Goal: Transaction & Acquisition: Book appointment/travel/reservation

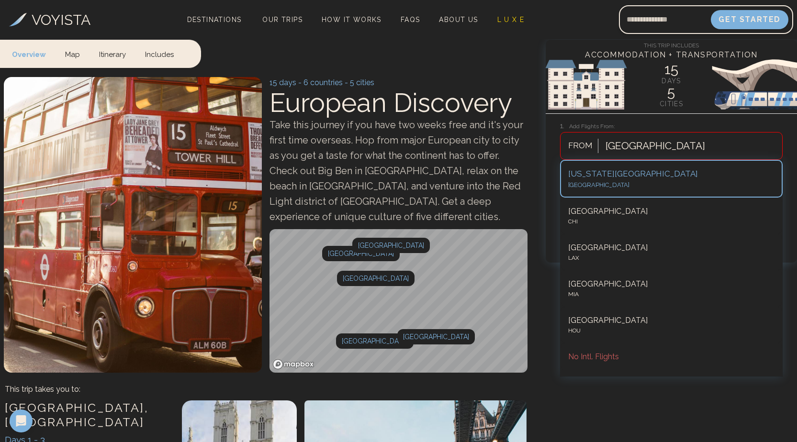
click at [636, 143] on div at bounding box center [655, 145] width 100 height 17
type input "***"
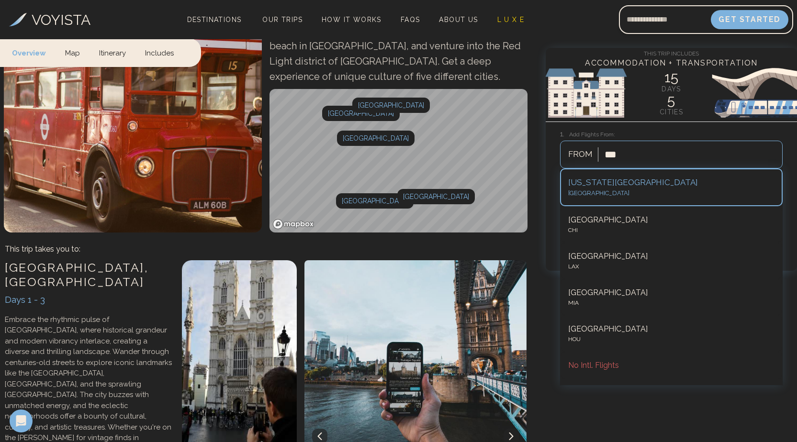
scroll to position [144, 0]
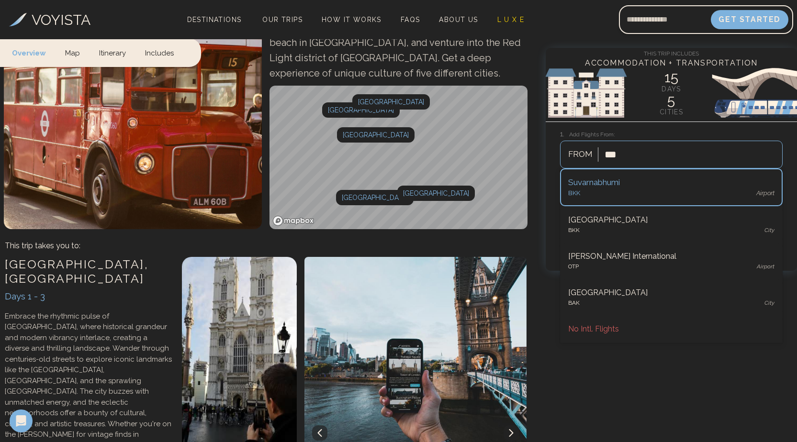
click at [622, 192] on div "[GEOGRAPHIC_DATA]" at bounding box center [671, 194] width 206 height 10
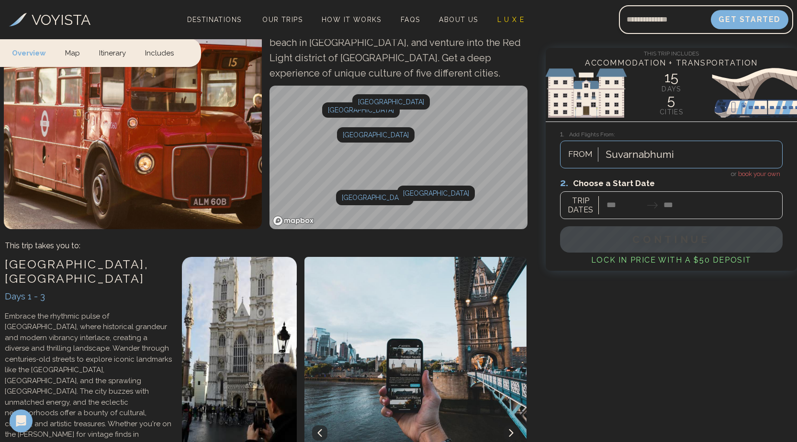
click at [629, 205] on div at bounding box center [671, 198] width 222 height 43
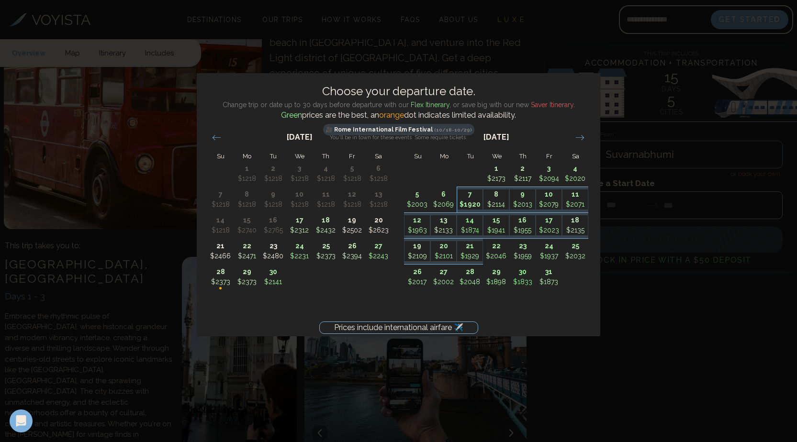
click at [475, 201] on p "$1920" at bounding box center [469, 205] width 25 height 10
type input "*******"
type input "********"
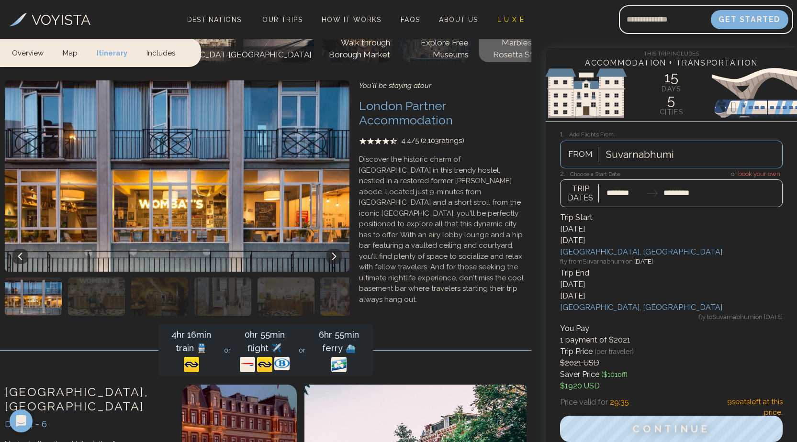
scroll to position [717, 0]
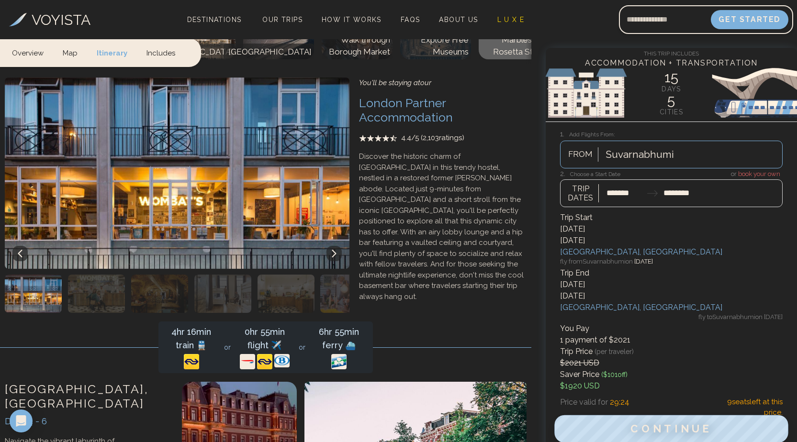
click at [661, 422] on span "Continue" at bounding box center [671, 428] width 82 height 12
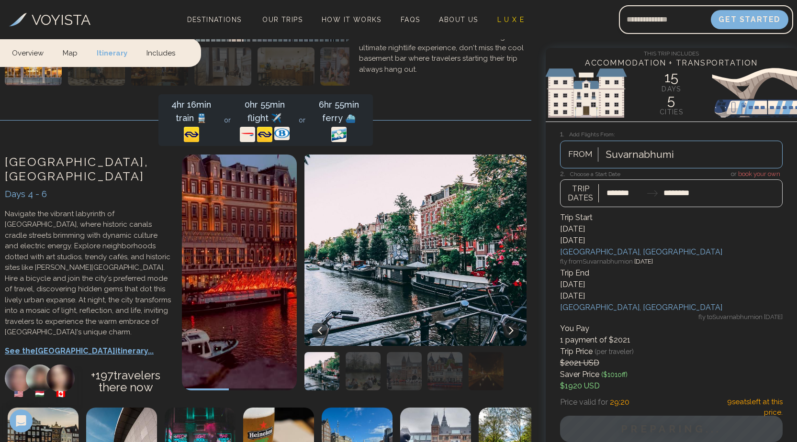
scroll to position [956, 0]
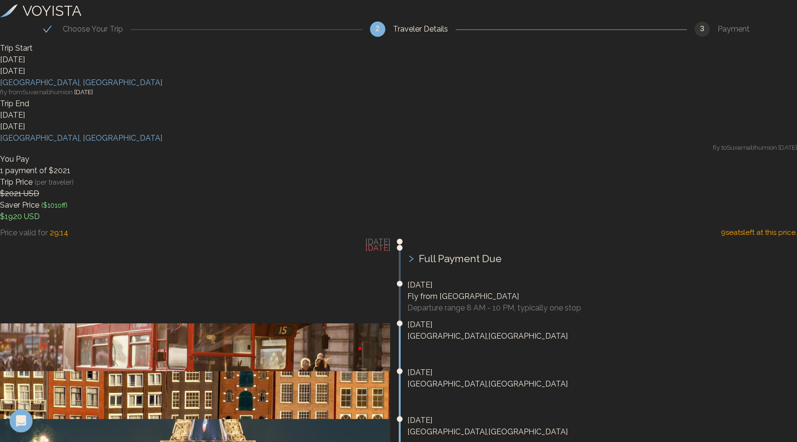
click at [70, 18] on h3 "VOYISTA" at bounding box center [51, 11] width 59 height 22
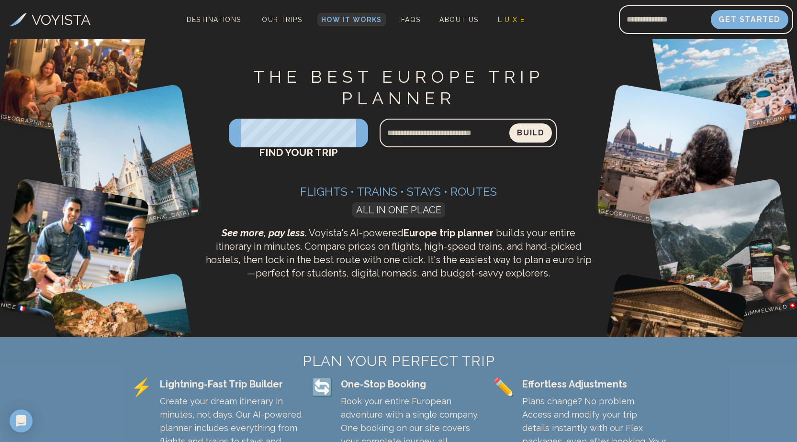
click at [332, 15] on link "How It Works" at bounding box center [351, 19] width 68 height 13
click at [285, 19] on span "Our Trips" at bounding box center [282, 20] width 40 height 8
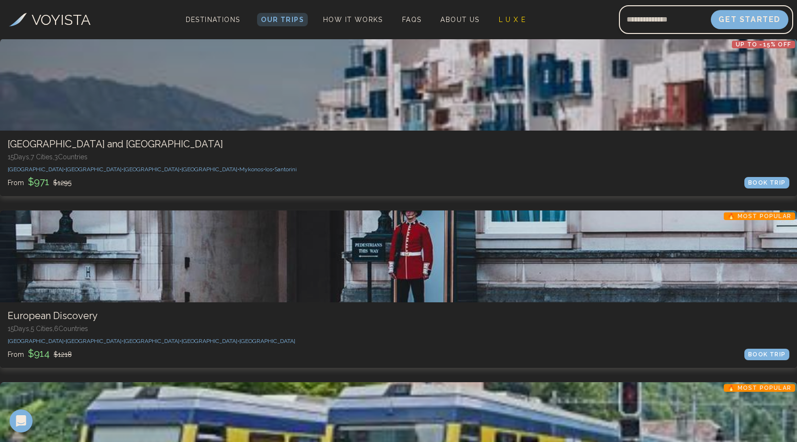
scroll to position [191, 0]
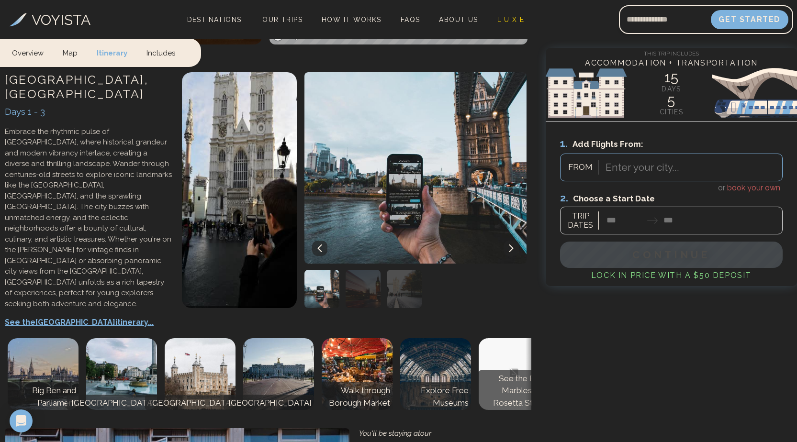
scroll to position [335, 0]
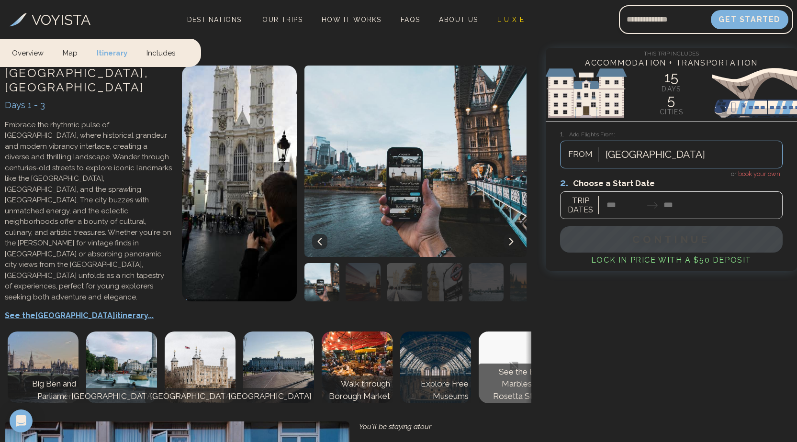
click at [77, 53] on link "Map" at bounding box center [70, 52] width 34 height 28
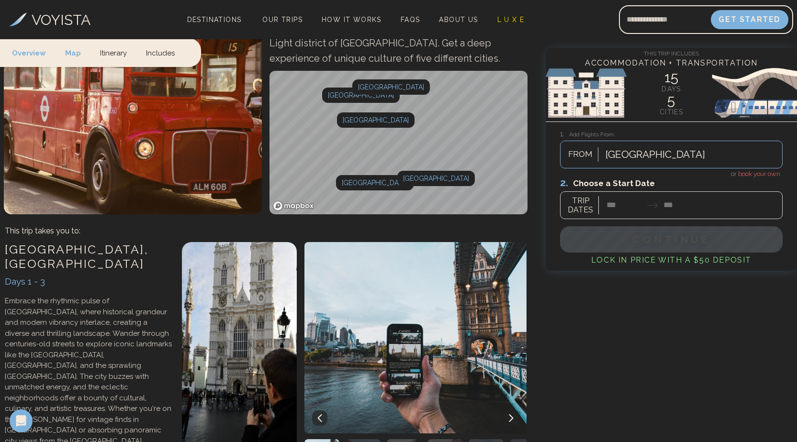
scroll to position [148, 0]
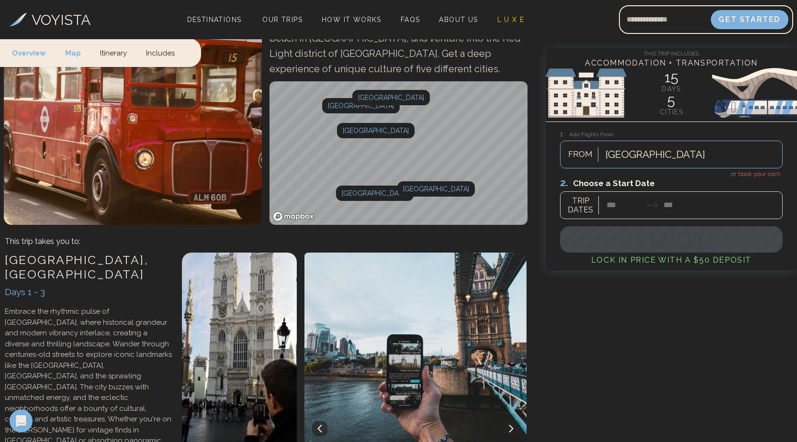
click at [147, 53] on link "Includes" at bounding box center [160, 52] width 48 height 28
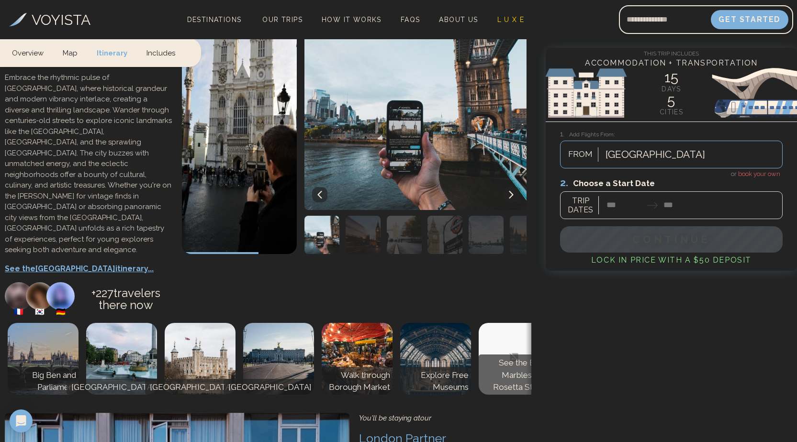
scroll to position [378, 0]
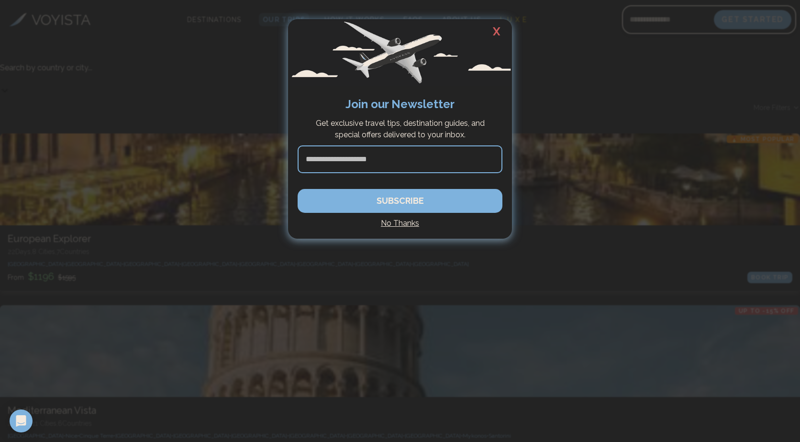
click at [498, 27] on h2 "X" at bounding box center [496, 31] width 31 height 25
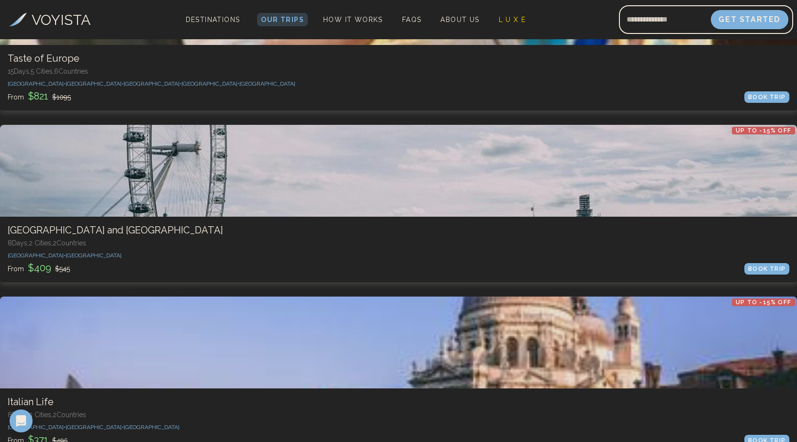
scroll to position [1962, 0]
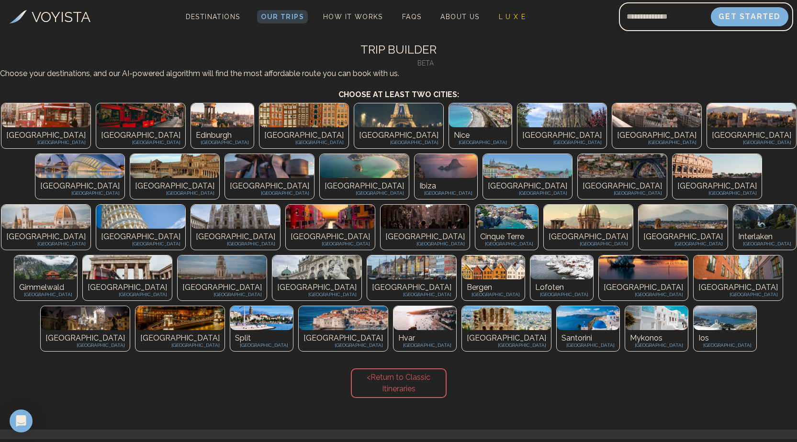
scroll to position [0, 0]
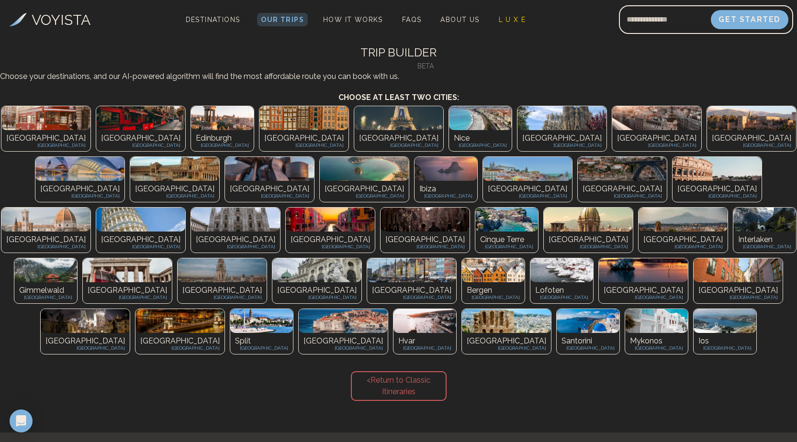
click at [56, 151] on div "[GEOGRAPHIC_DATA] [GEOGRAPHIC_DATA]" at bounding box center [45, 140] width 89 height 21
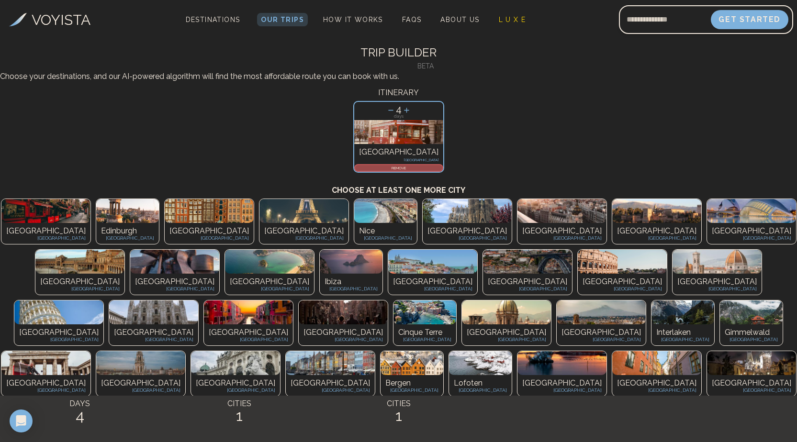
click at [165, 244] on div "[GEOGRAPHIC_DATA] [GEOGRAPHIC_DATA]" at bounding box center [209, 233] width 89 height 21
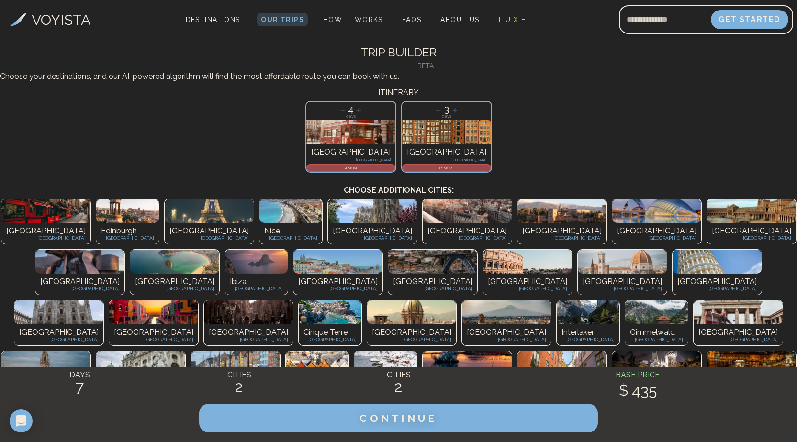
click at [165, 244] on div "Paris [GEOGRAPHIC_DATA]" at bounding box center [209, 233] width 89 height 21
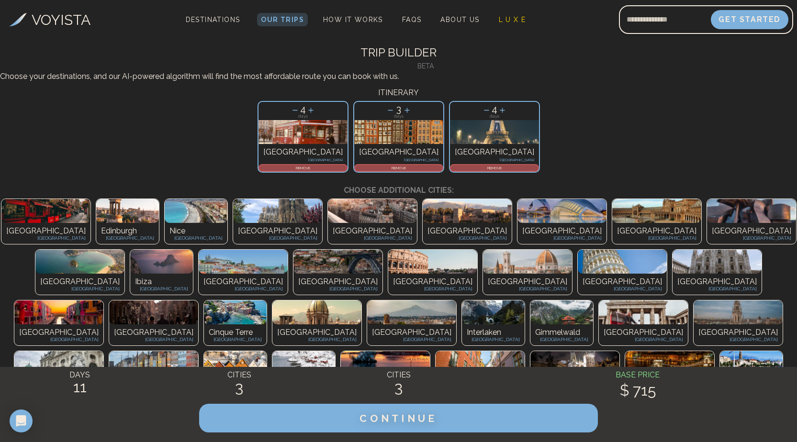
click at [233, 223] on img at bounding box center [277, 211] width 89 height 24
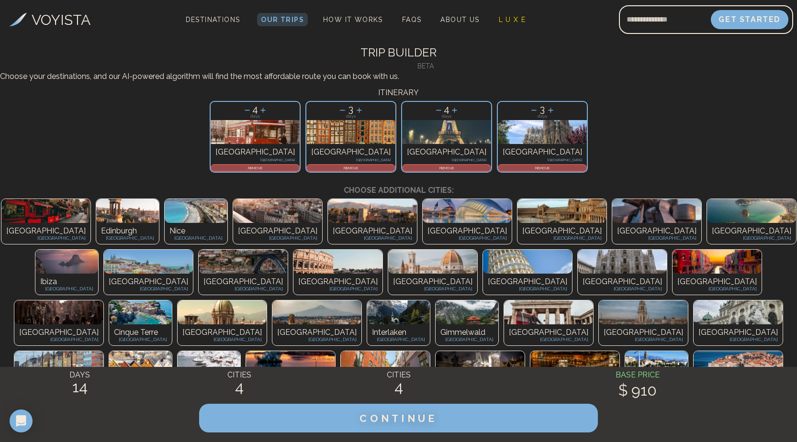
click at [233, 223] on img at bounding box center [277, 211] width 89 height 24
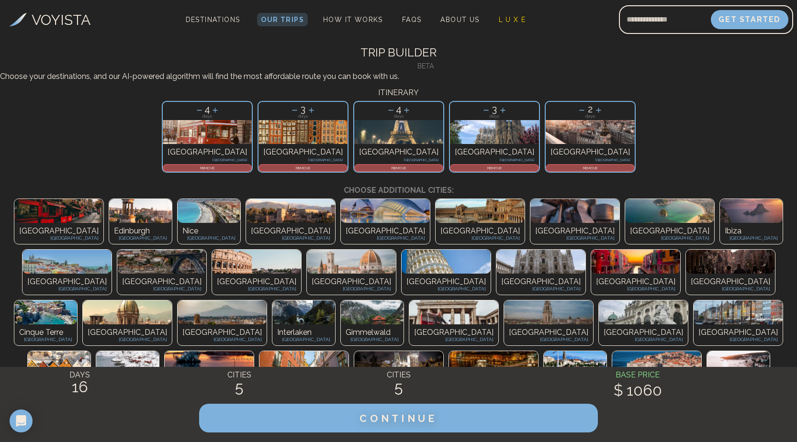
click at [720, 223] on img at bounding box center [751, 211] width 63 height 24
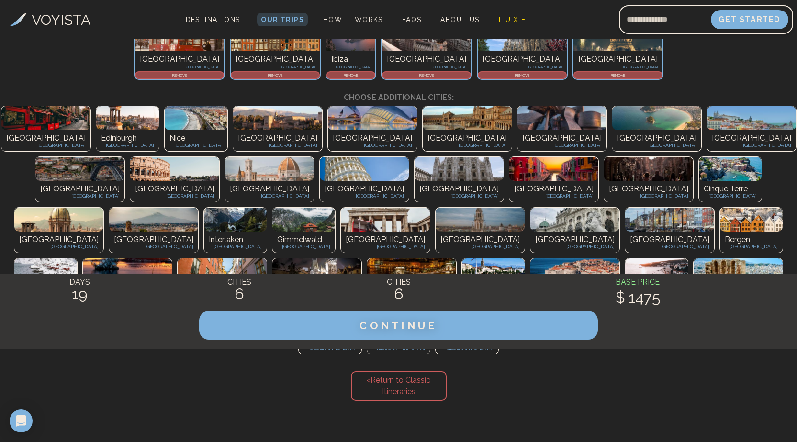
scroll to position [96, 0]
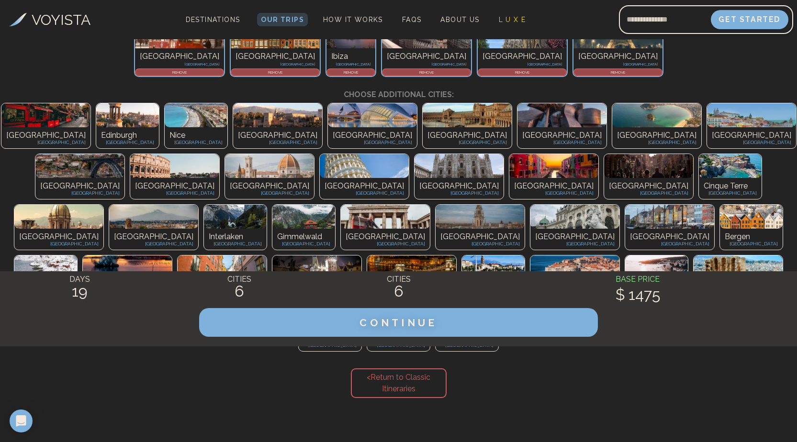
click at [272, 279] on img at bounding box center [316, 268] width 89 height 24
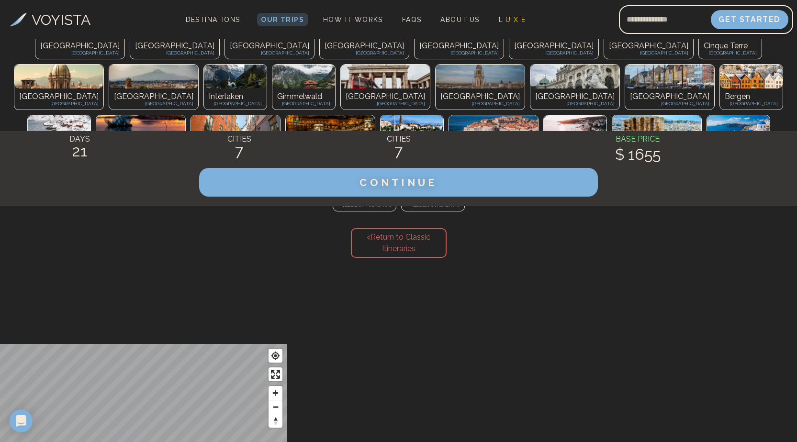
scroll to position [239, 0]
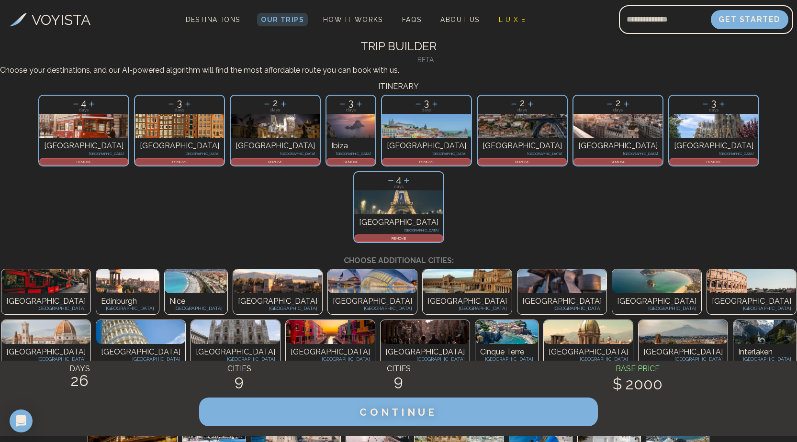
scroll to position [0, 0]
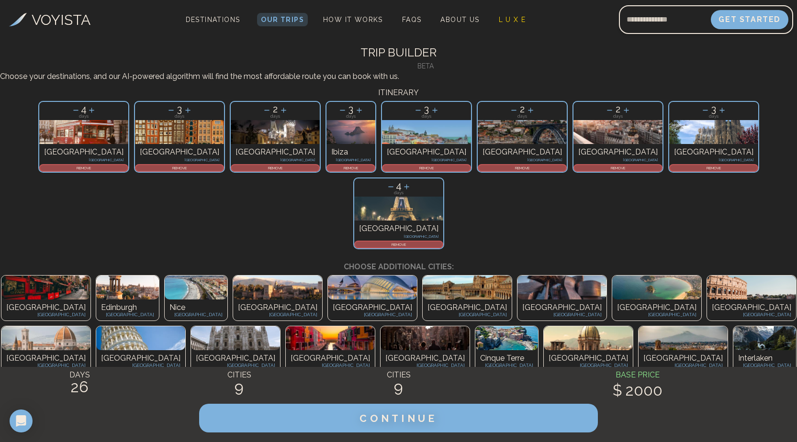
click at [478, 171] on p "REMOVE" at bounding box center [521, 168] width 87 height 6
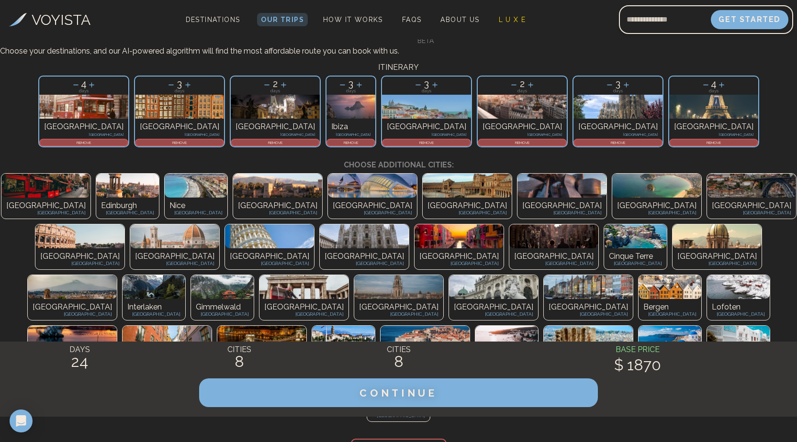
scroll to position [48, 0]
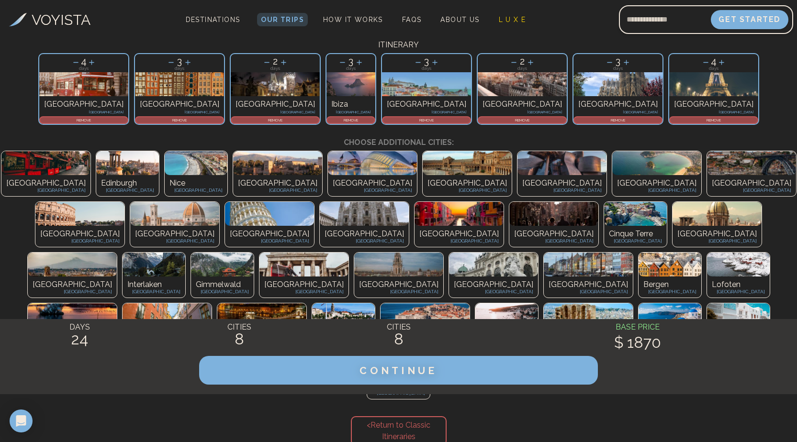
click at [71, 67] on icon at bounding box center [76, 62] width 10 height 10
click at [70, 67] on icon at bounding box center [75, 62] width 10 height 10
click at [337, 67] on icon at bounding box center [342, 62] width 10 height 10
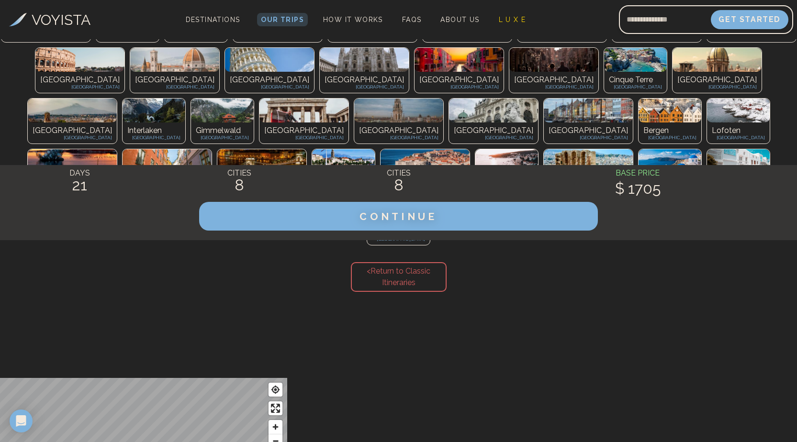
scroll to position [239, 0]
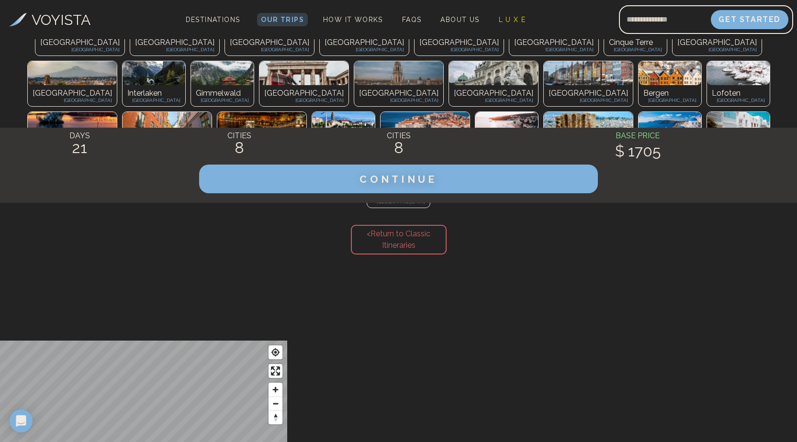
click at [259, 85] on img at bounding box center [303, 73] width 89 height 24
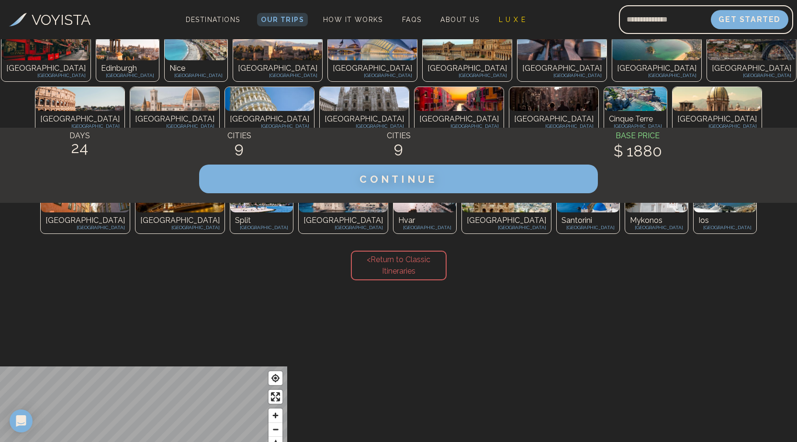
click at [140, 226] on p "[GEOGRAPHIC_DATA]" at bounding box center [179, 220] width 79 height 11
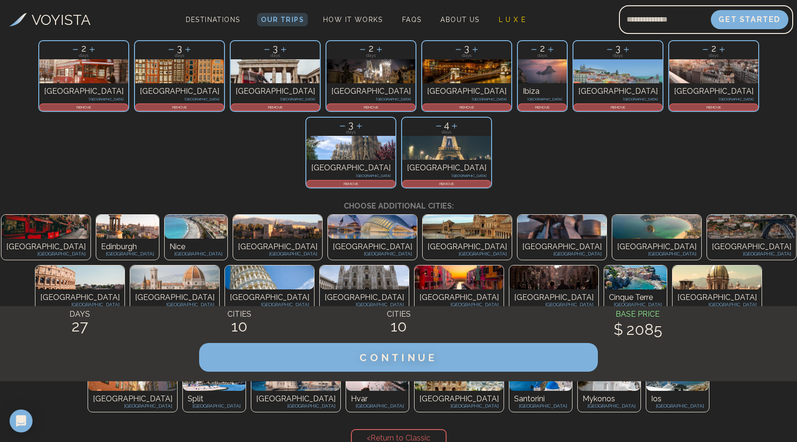
scroll to position [0, 0]
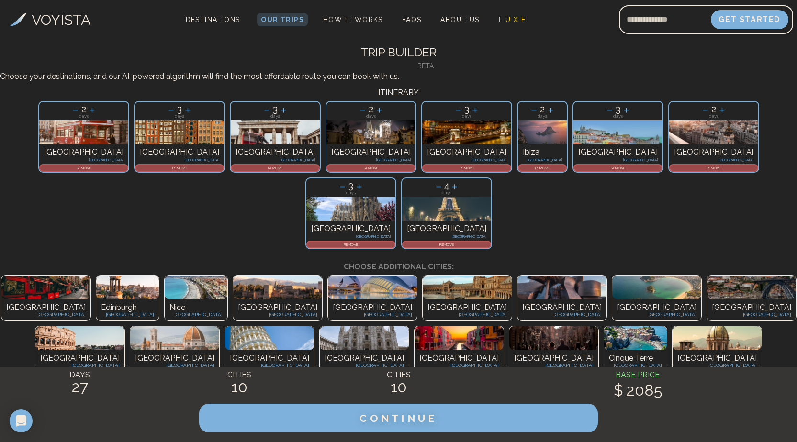
click at [166, 115] on icon at bounding box center [171, 110] width 10 height 10
click at [262, 115] on icon at bounding box center [267, 110] width 10 height 10
click at [453, 115] on icon at bounding box center [458, 110] width 10 height 10
click at [337, 192] on icon at bounding box center [342, 187] width 10 height 10
click at [604, 115] on icon at bounding box center [609, 110] width 10 height 10
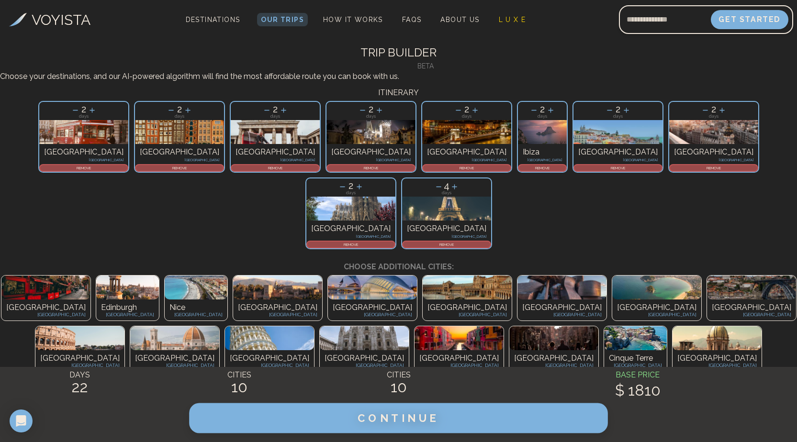
click at [439, 421] on span "CONTINUE" at bounding box center [398, 418] width 82 height 12
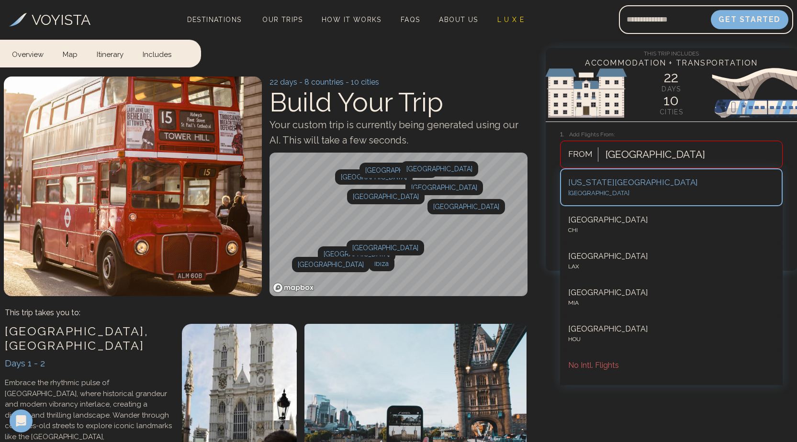
click at [668, 155] on div "[GEOGRAPHIC_DATA]" at bounding box center [690, 154] width 181 height 21
type input "****"
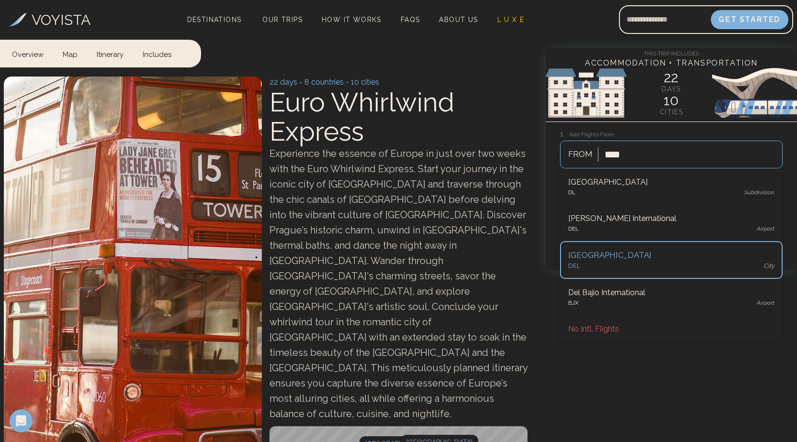
click at [685, 267] on div "DEL city" at bounding box center [671, 266] width 206 height 10
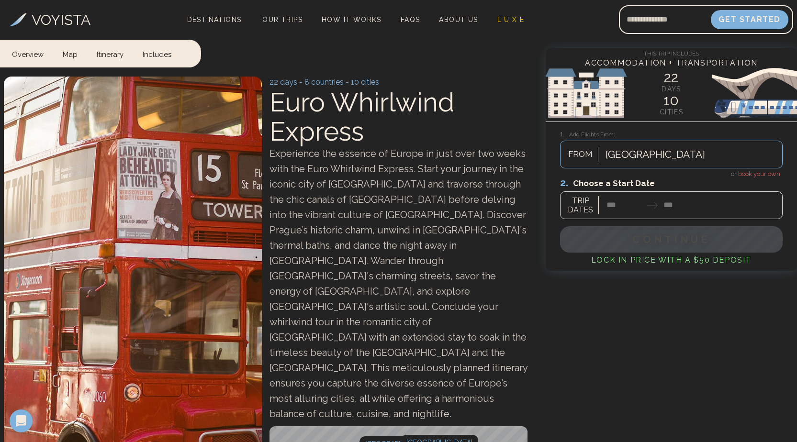
click at [617, 206] on div at bounding box center [671, 198] width 222 height 43
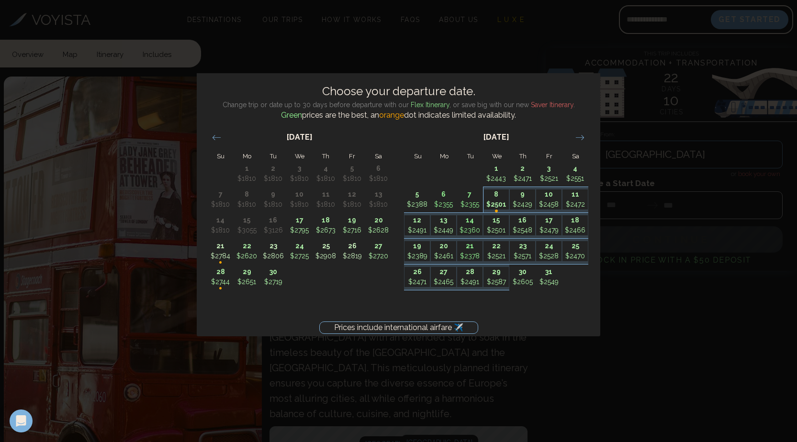
click at [502, 197] on p "8" at bounding box center [496, 194] width 25 height 10
type input "*******"
type input "********"
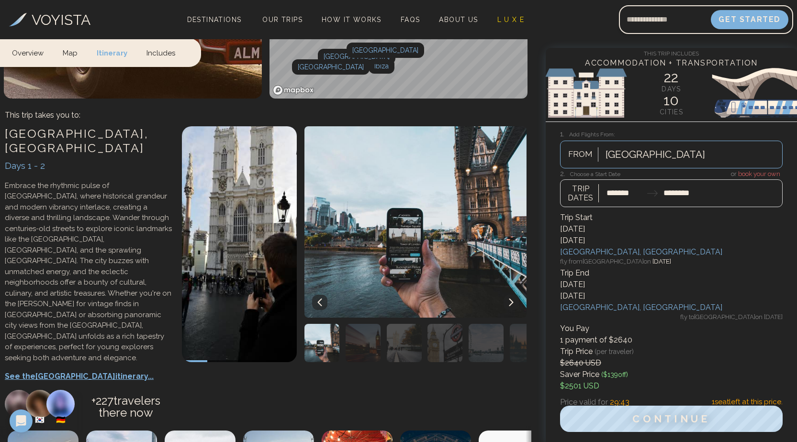
scroll to position [574, 0]
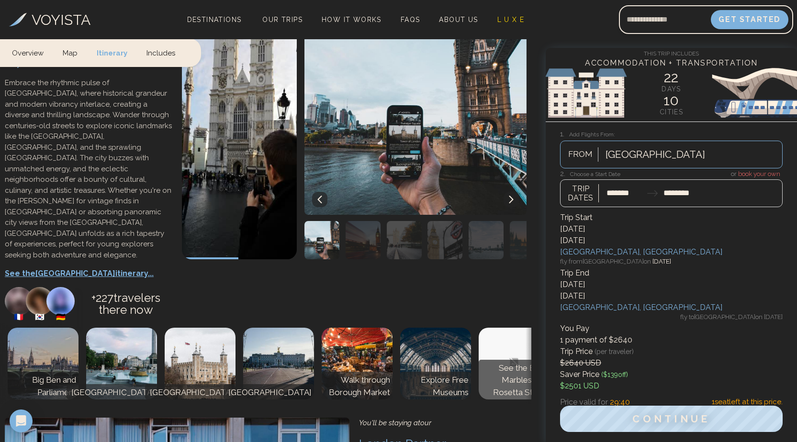
click at [79, 268] on p "See the London itinerary..." at bounding box center [88, 273] width 167 height 11
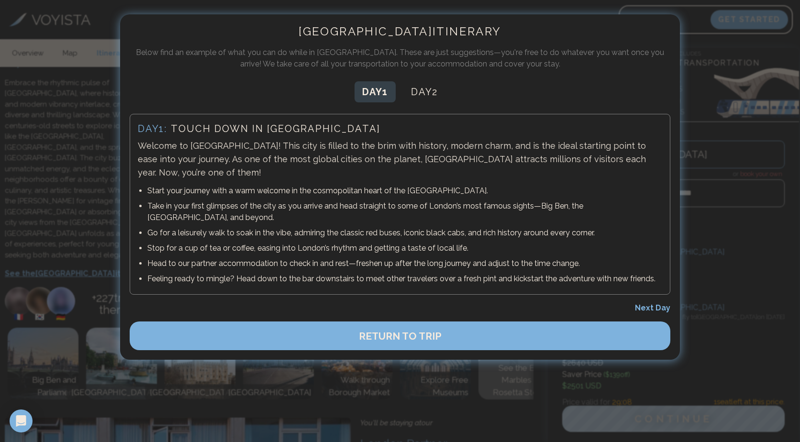
click at [657, 303] on span "Next Day" at bounding box center [652, 307] width 35 height 9
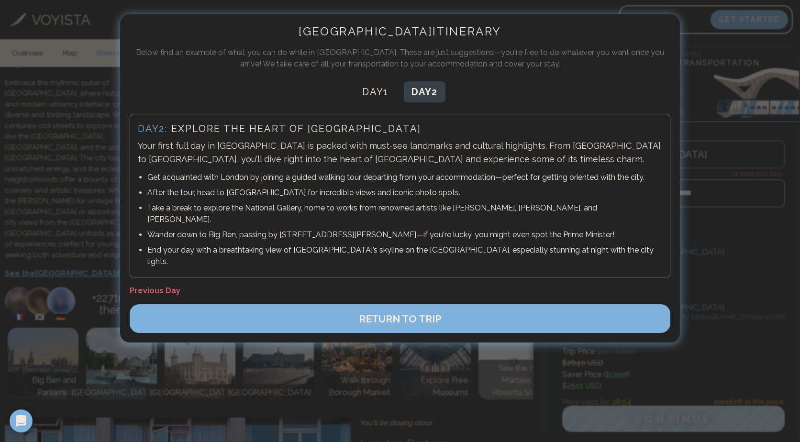
click at [413, 313] on span "RETURN TO TRIP" at bounding box center [400, 319] width 83 height 12
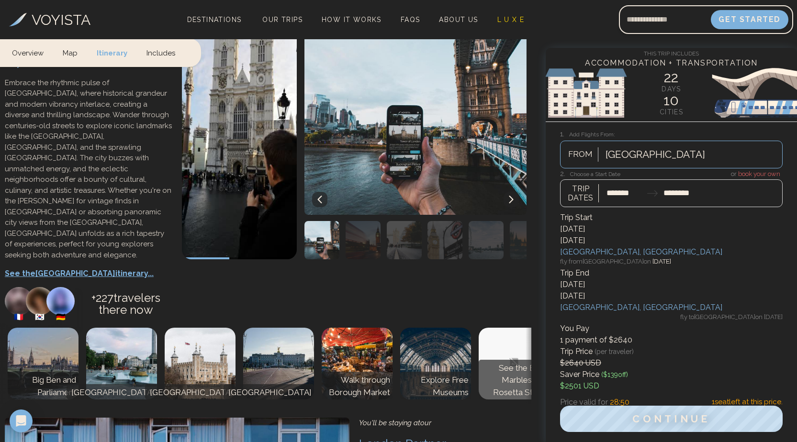
click at [159, 47] on link "Includes" at bounding box center [161, 52] width 48 height 28
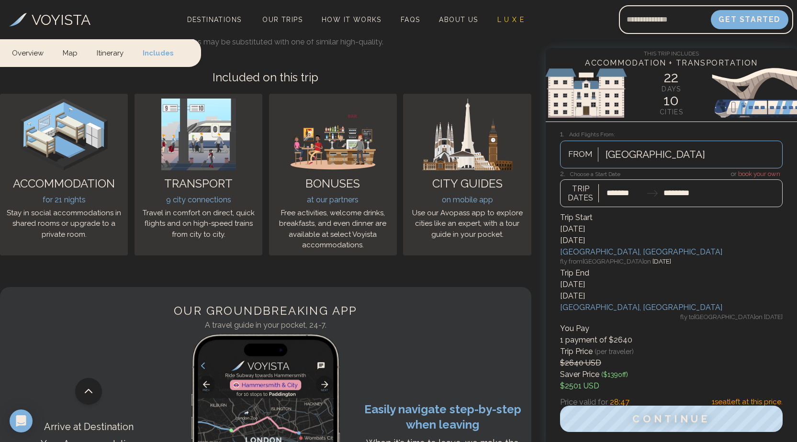
scroll to position [6898, 0]
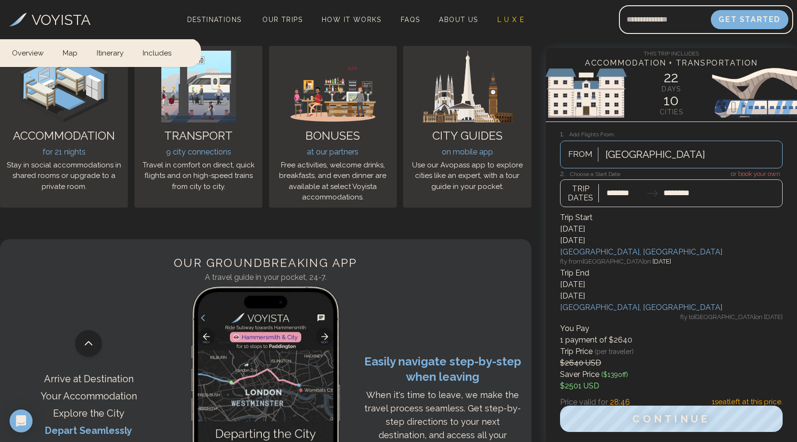
click at [105, 52] on link "Itinerary" at bounding box center [110, 51] width 46 height 27
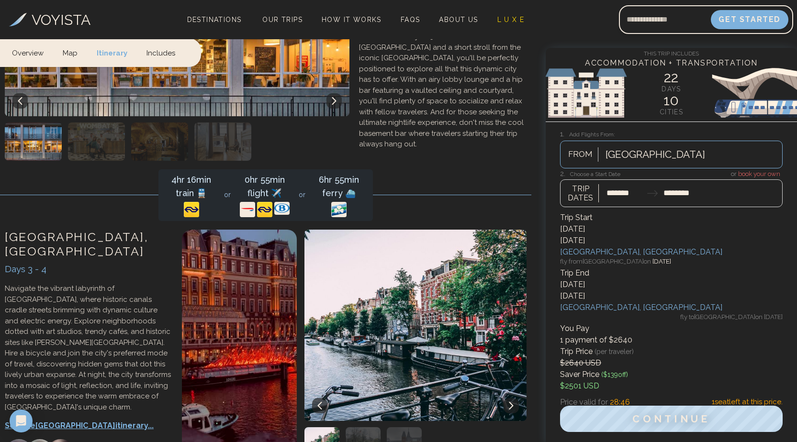
scroll to position [431, 0]
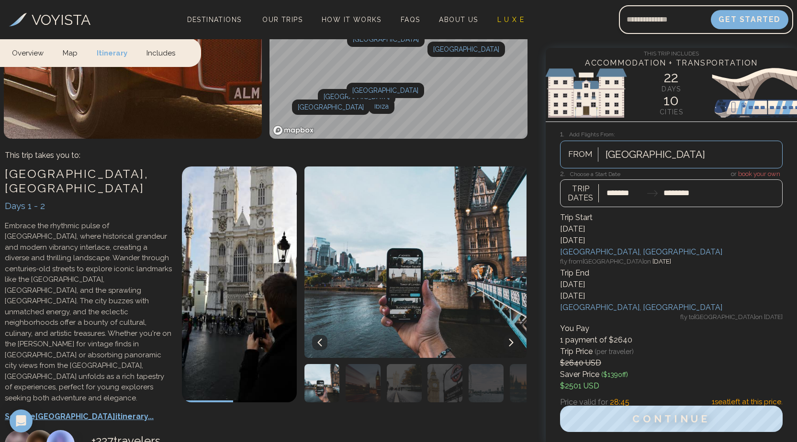
click at [72, 51] on link "Map" at bounding box center [70, 52] width 34 height 28
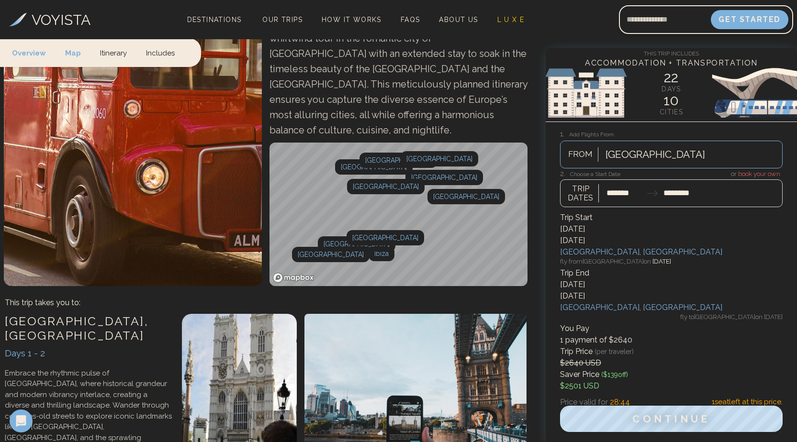
click at [34, 51] on link "Overview" at bounding box center [34, 52] width 44 height 28
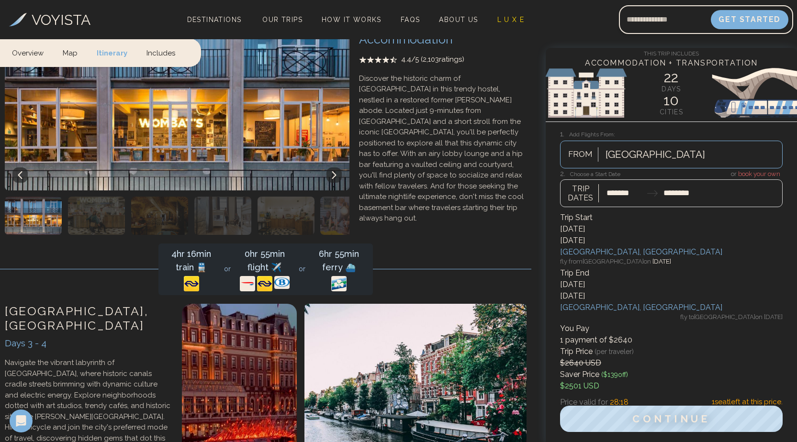
scroll to position [1196, 0]
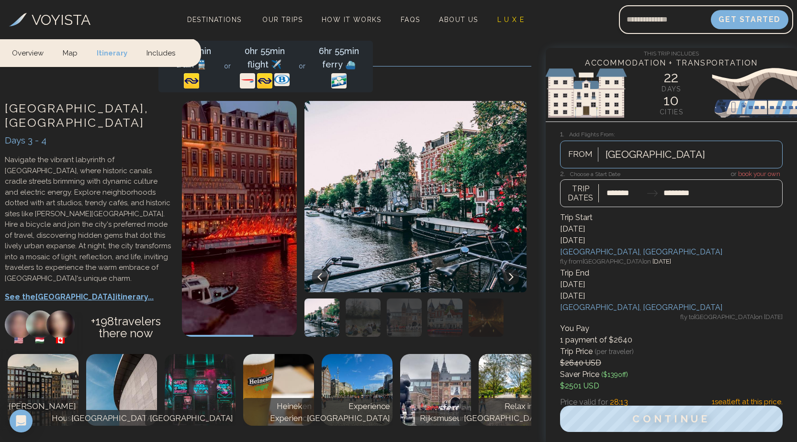
click at [203, 412] on p "[GEOGRAPHIC_DATA]" at bounding box center [190, 418] width 86 height 12
click at [215, 354] on img at bounding box center [200, 390] width 71 height 72
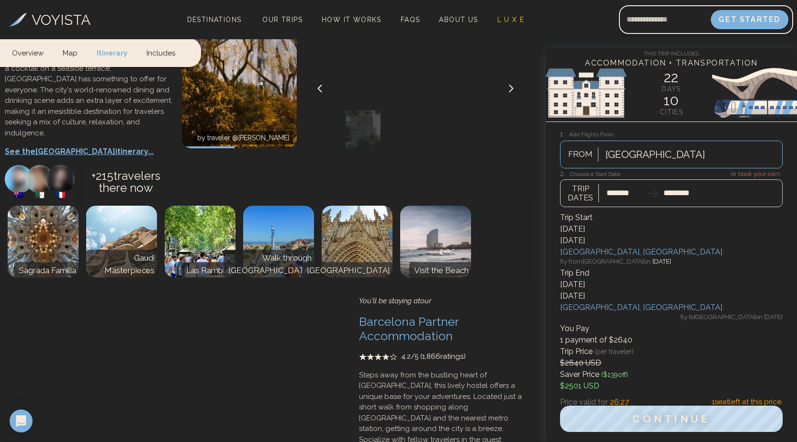
scroll to position [5693, 0]
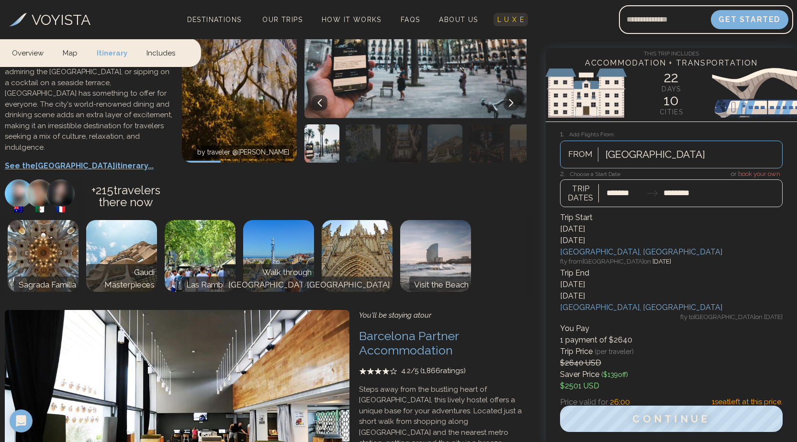
click at [500, 17] on span "L U X E" at bounding box center [510, 20] width 27 height 8
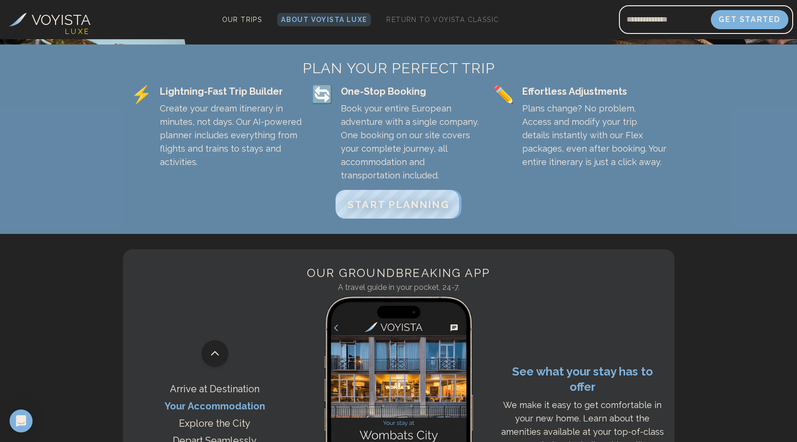
scroll to position [287, 0]
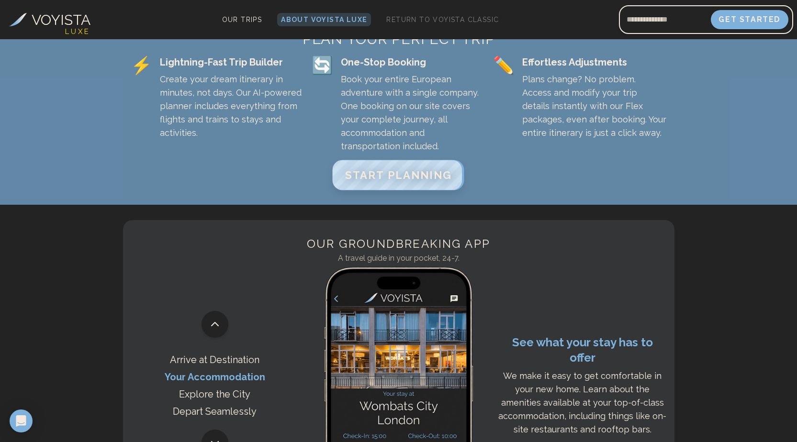
click at [394, 181] on span "START PLANNING" at bounding box center [398, 175] width 107 height 12
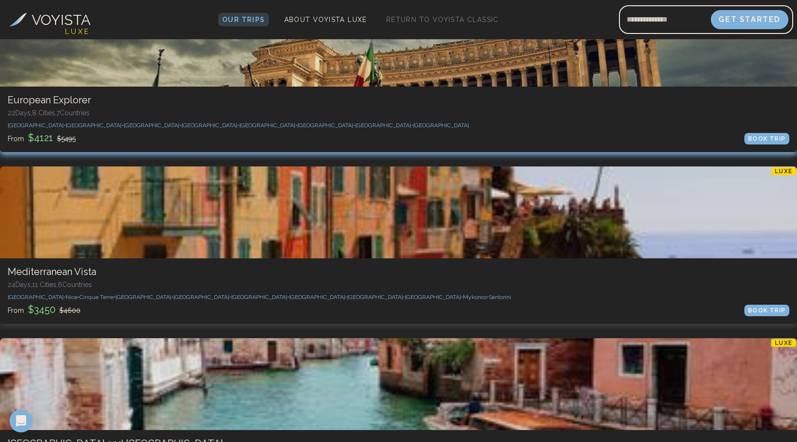
scroll to position [144, 0]
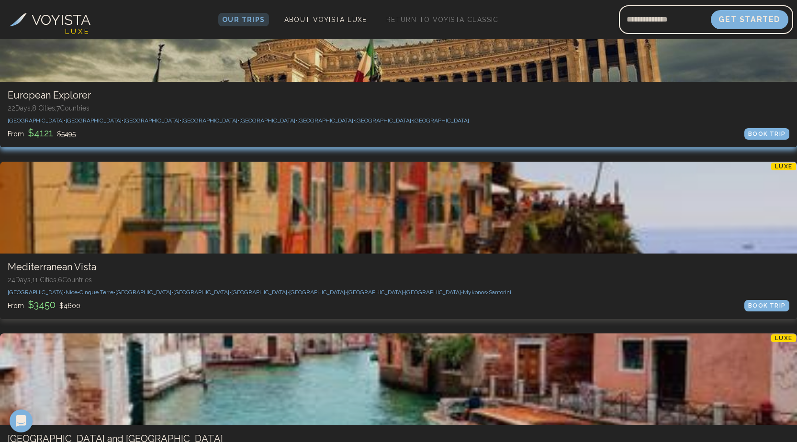
click at [111, 69] on div at bounding box center [398, 36] width 797 height 92
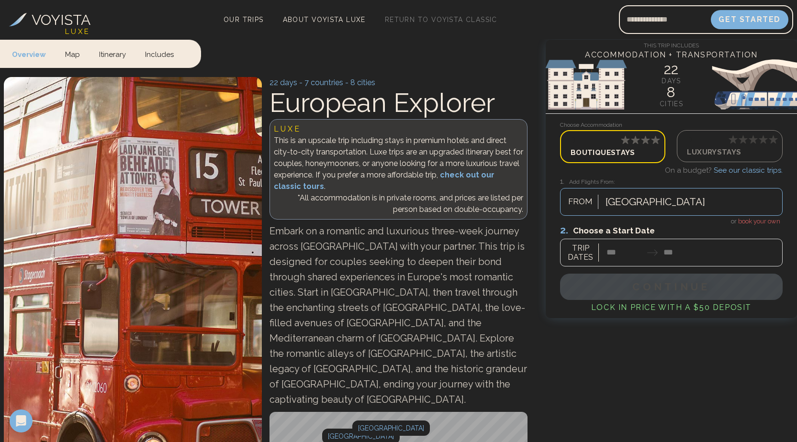
click at [654, 141] on icon at bounding box center [655, 139] width 9 height 8
click at [758, 142] on icon at bounding box center [763, 139] width 10 height 10
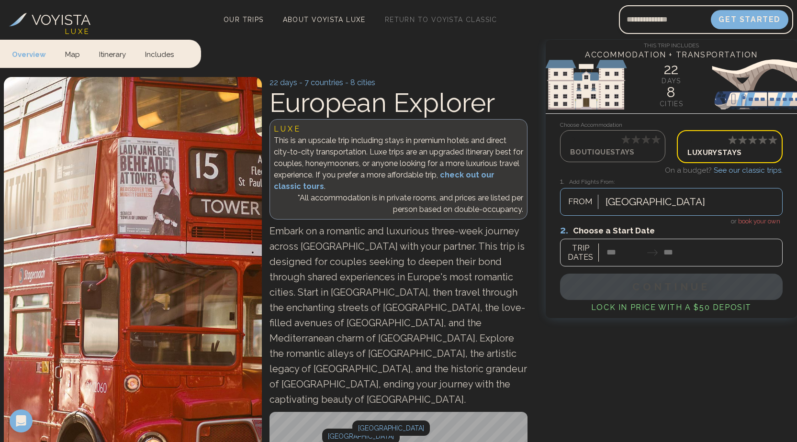
click at [627, 256] on div at bounding box center [671, 245] width 222 height 43
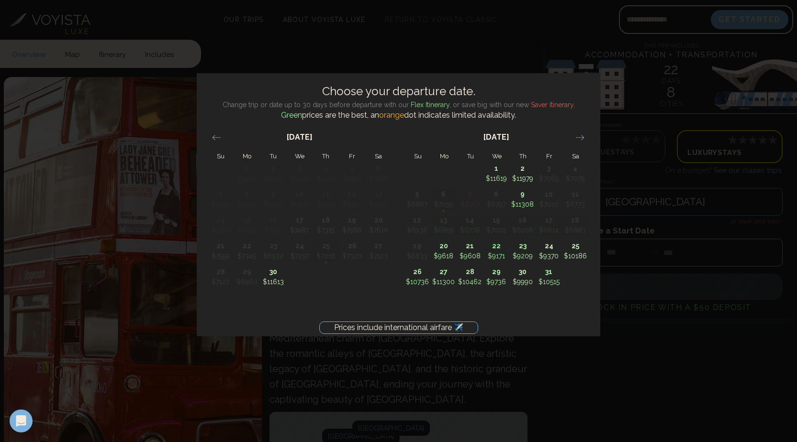
click at [542, 21] on div "Prices include international airfare ✈️ Choose your departure date. Change trip…" at bounding box center [398, 221] width 797 height 442
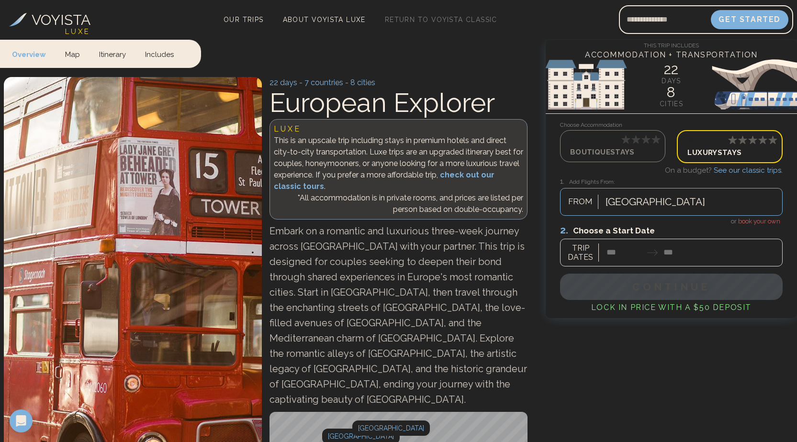
click at [641, 143] on icon at bounding box center [646, 139] width 10 height 10
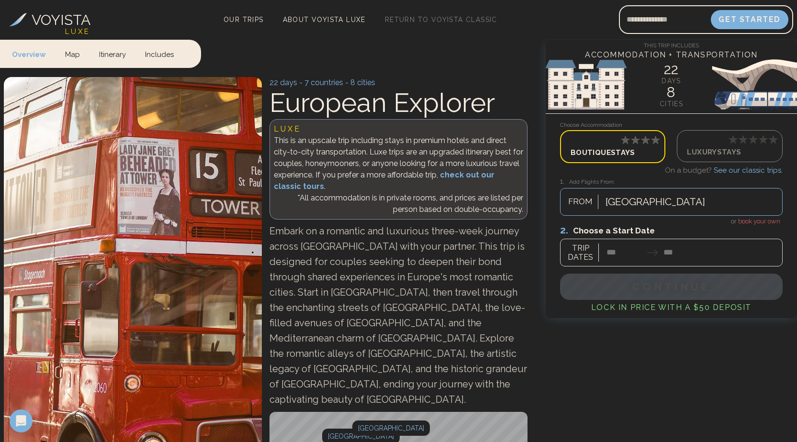
click at [666, 263] on div at bounding box center [671, 245] width 222 height 43
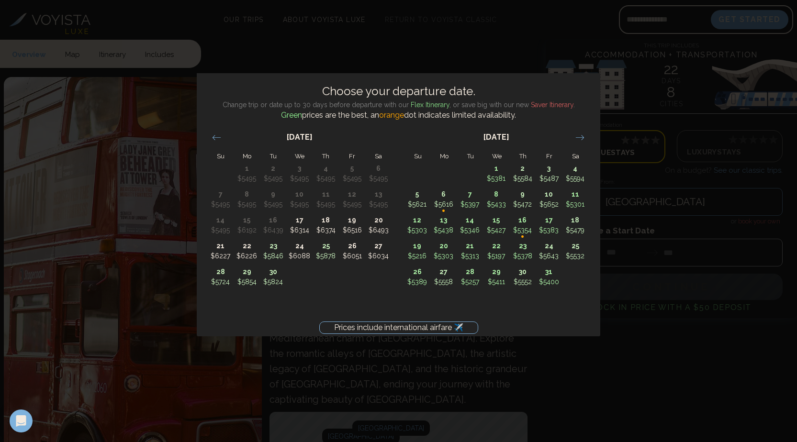
click at [657, 106] on div "Prices include international airfare ✈️ Choose your departure date. Change trip…" at bounding box center [398, 221] width 797 height 442
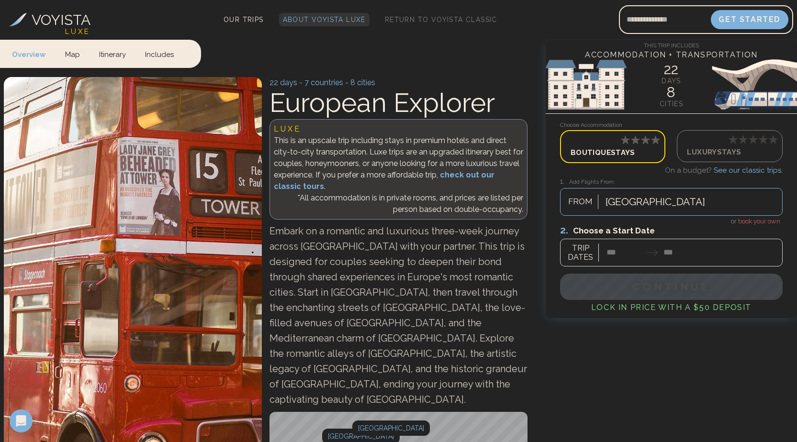
click at [331, 17] on span "About Voyista Luxe" at bounding box center [324, 20] width 83 height 8
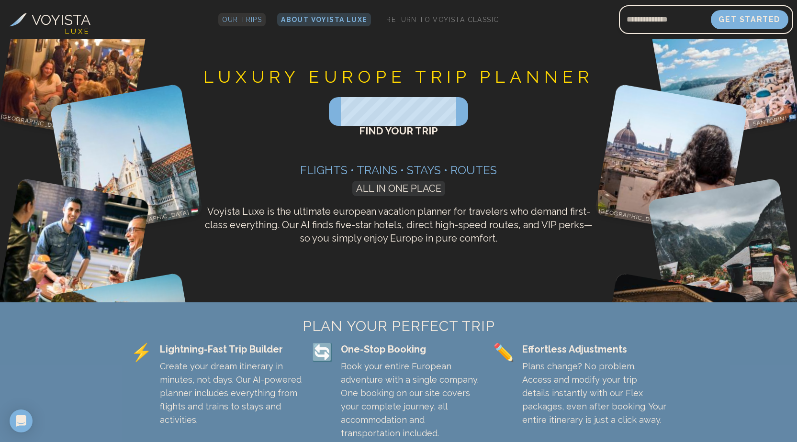
click at [238, 18] on span "Our Trips" at bounding box center [242, 20] width 40 height 8
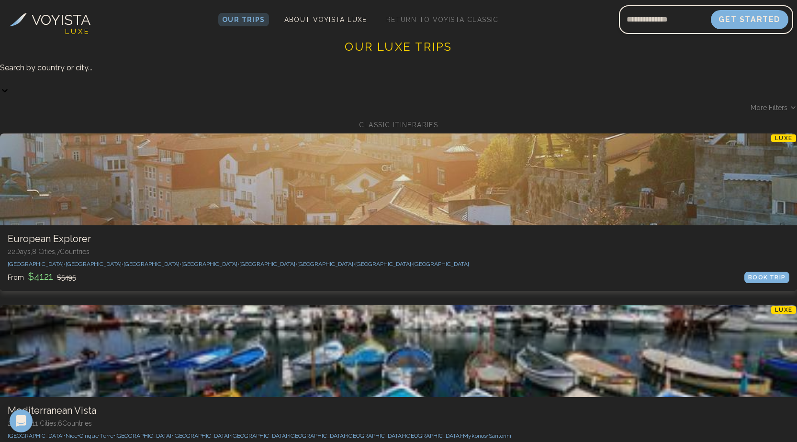
click at [51, 16] on h3 "VOYISTA" at bounding box center [61, 20] width 59 height 22
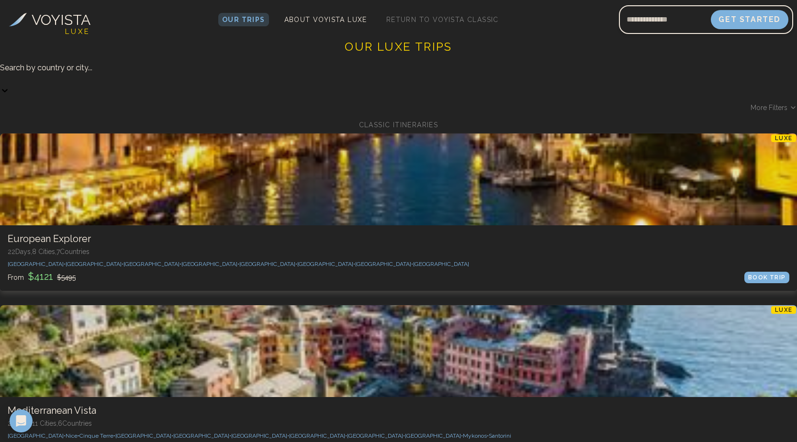
scroll to position [144, 0]
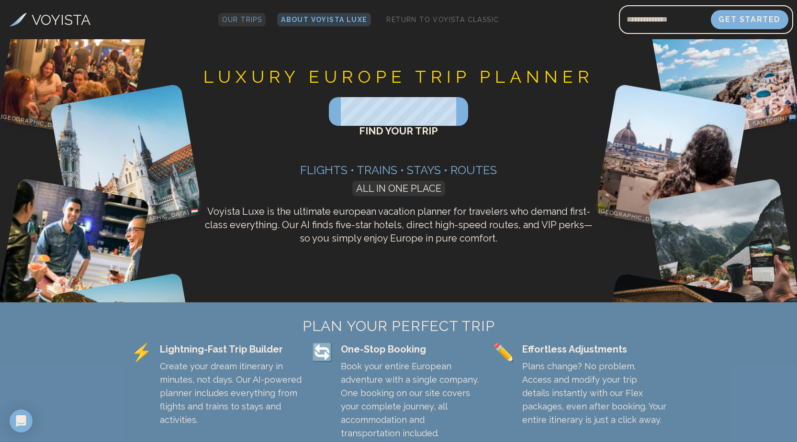
click at [243, 19] on span "Our Trips" at bounding box center [242, 20] width 40 height 8
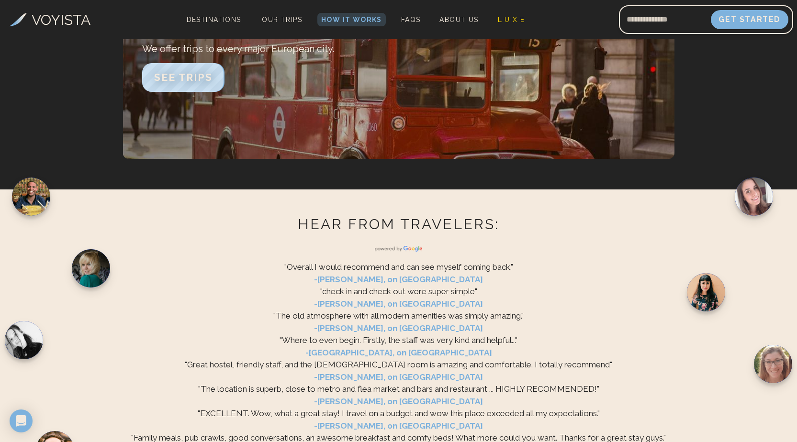
scroll to position [1750, 0]
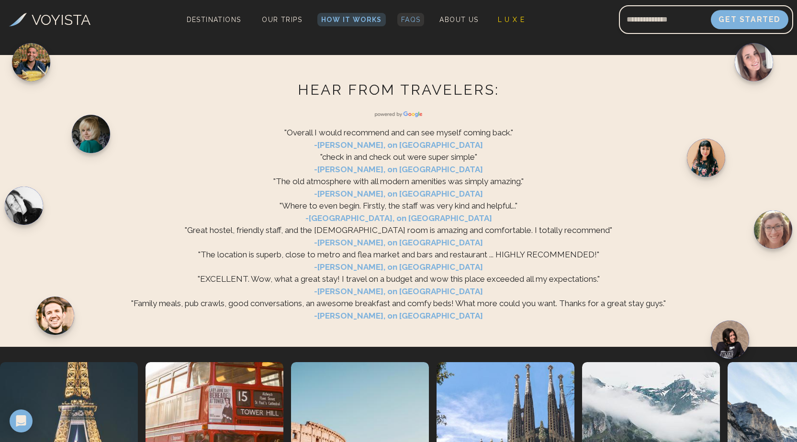
click at [410, 18] on span "FAQs" at bounding box center [411, 20] width 20 height 8
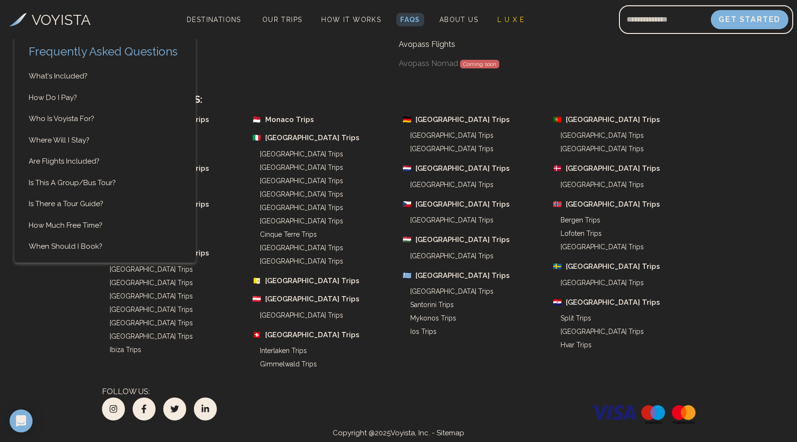
scroll to position [3302, 0]
click at [80, 247] on link "When Should I Book?" at bounding box center [104, 246] width 181 height 11
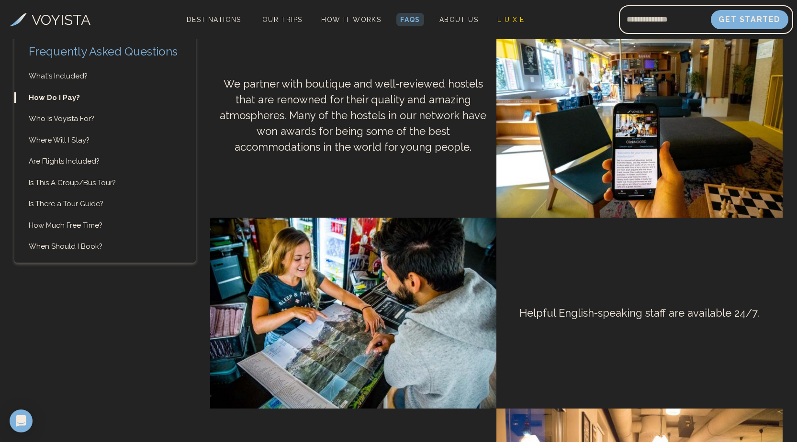
scroll to position [1145, 0]
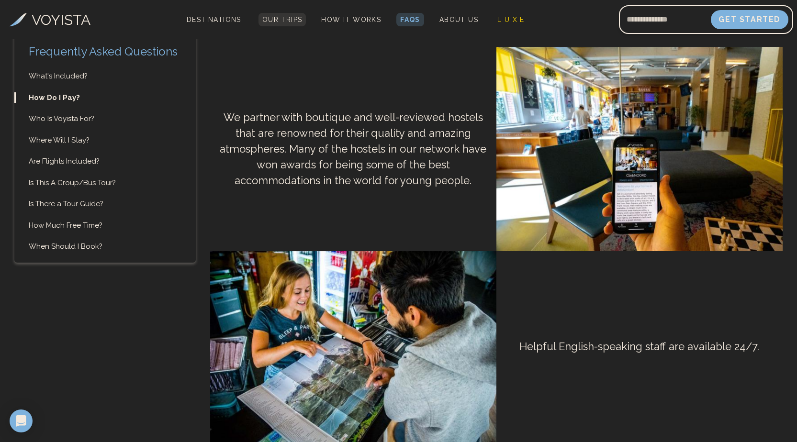
click at [273, 15] on link "Our Trips" at bounding box center [282, 19] width 48 height 13
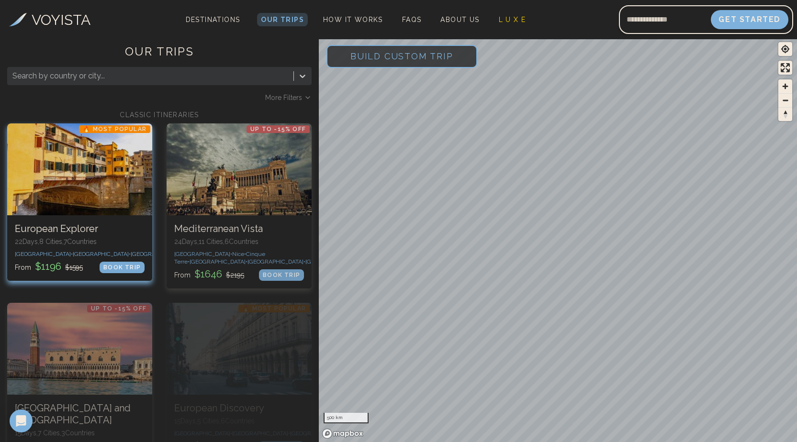
click at [108, 188] on div at bounding box center [79, 169] width 145 height 92
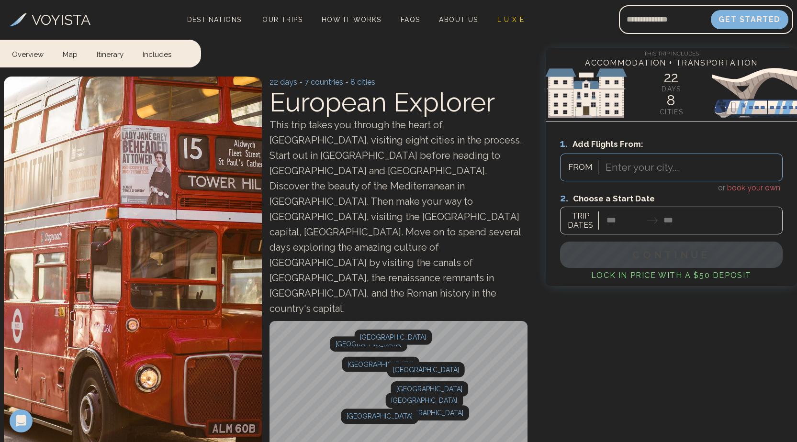
click at [623, 168] on div at bounding box center [642, 167] width 74 height 17
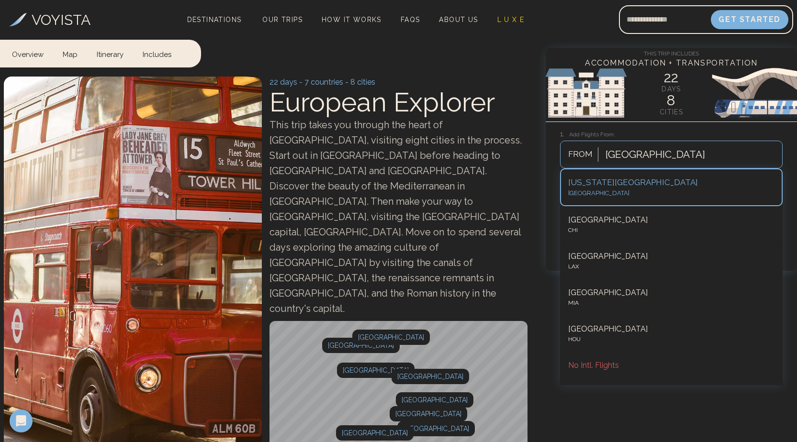
click at [523, 75] on div "22 days - 7 countries - 8 cities European Explorer This trip takes you through …" at bounding box center [265, 271] width 531 height 396
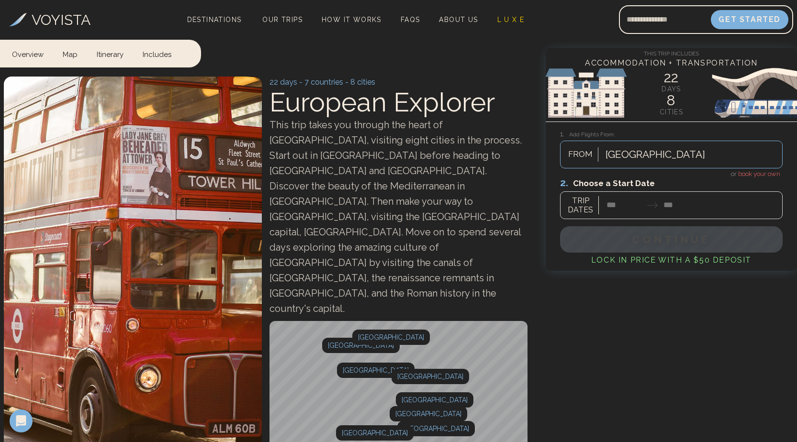
click at [656, 201] on div at bounding box center [671, 198] width 222 height 43
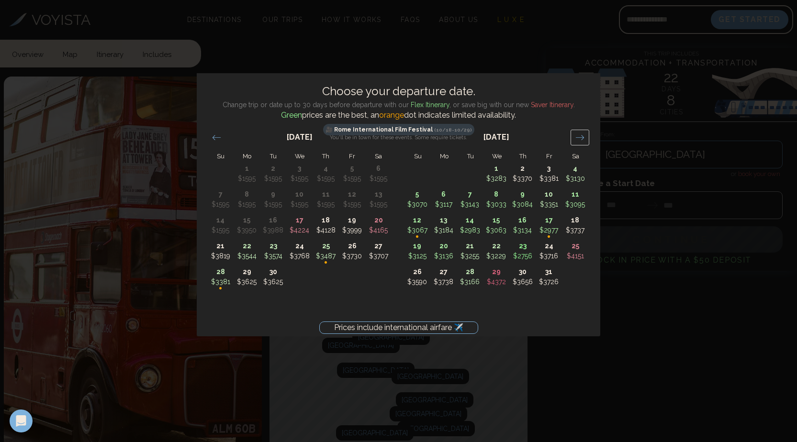
click at [581, 138] on icon "Move forward to switch to the next month." at bounding box center [579, 137] width 9 height 9
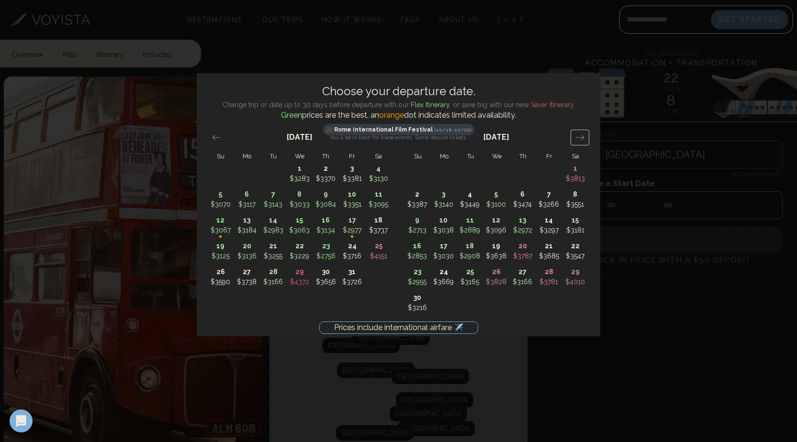
click at [581, 138] on icon "Move forward to switch to the next month." at bounding box center [579, 137] width 9 height 9
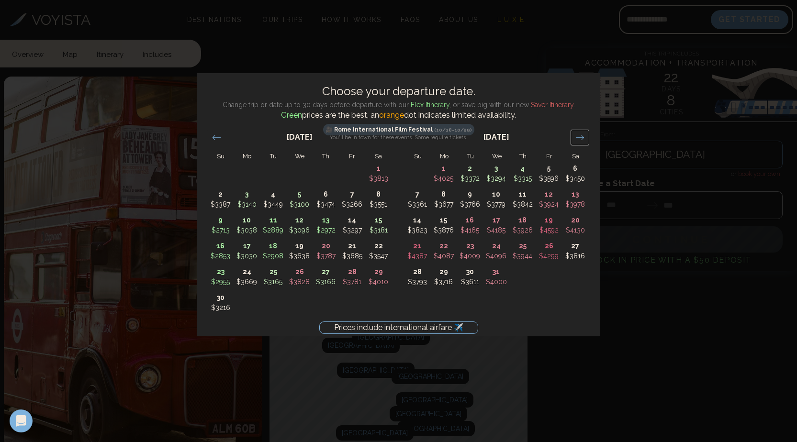
click at [581, 138] on icon "Move forward to switch to the next month." at bounding box center [579, 137] width 9 height 9
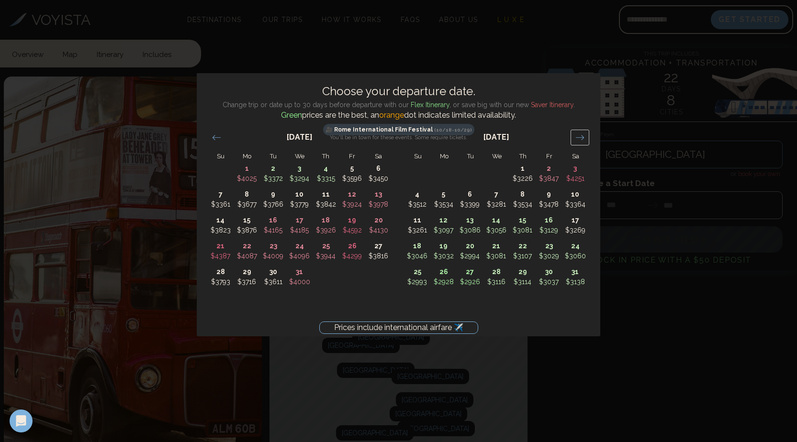
click at [581, 138] on icon "Move forward to switch to the next month." at bounding box center [579, 137] width 9 height 9
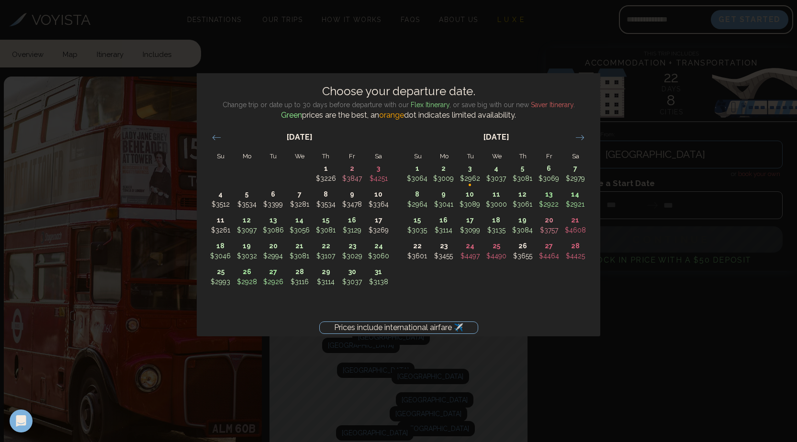
click at [467, 59] on div "Prices include international airfare ✈️ Choose your departure date. Change trip…" at bounding box center [398, 221] width 797 height 442
